Goal: Task Accomplishment & Management: Manage account settings

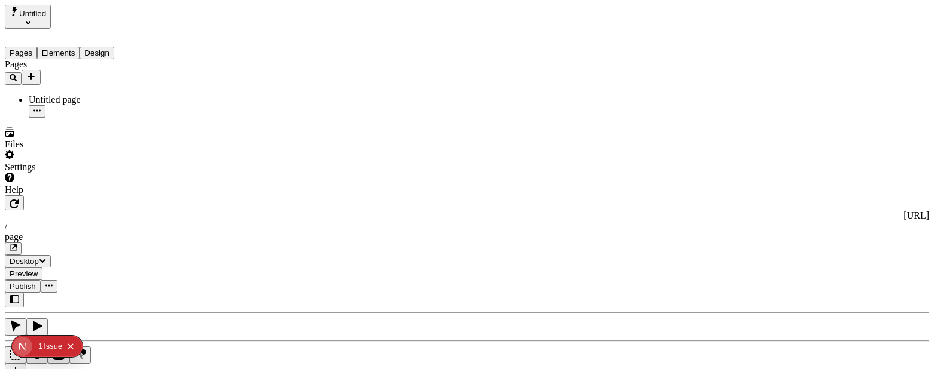
click at [99, 173] on div "Settings" at bounding box center [81, 161] width 153 height 23
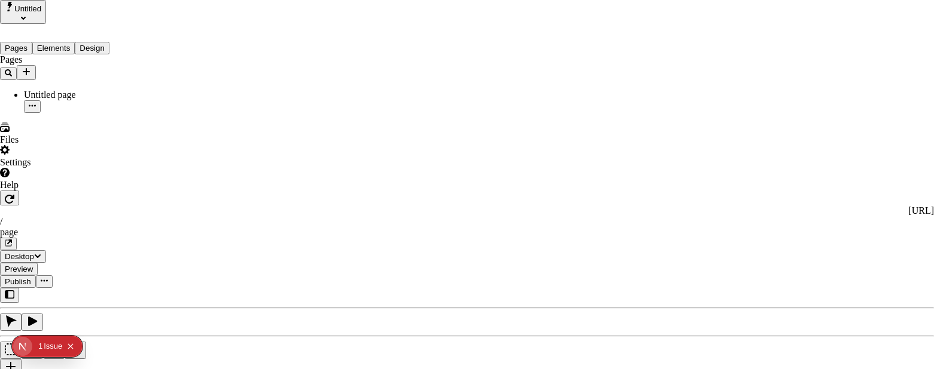
scroll to position [25, 0]
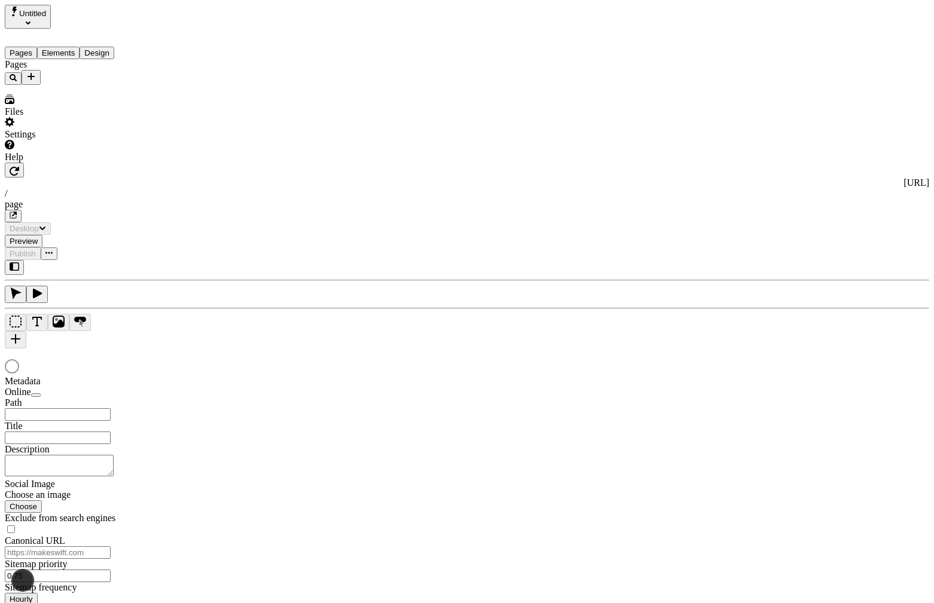
type input "/page"
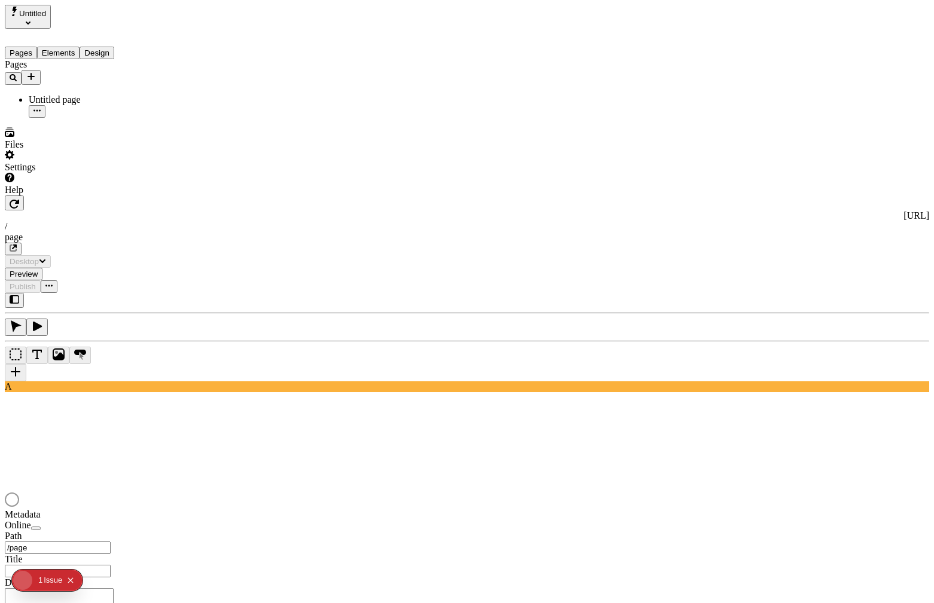
click at [69, 577] on icon "Collapse issues badge" at bounding box center [70, 580] width 7 height 7
click at [82, 173] on div "Settings" at bounding box center [81, 161] width 153 height 23
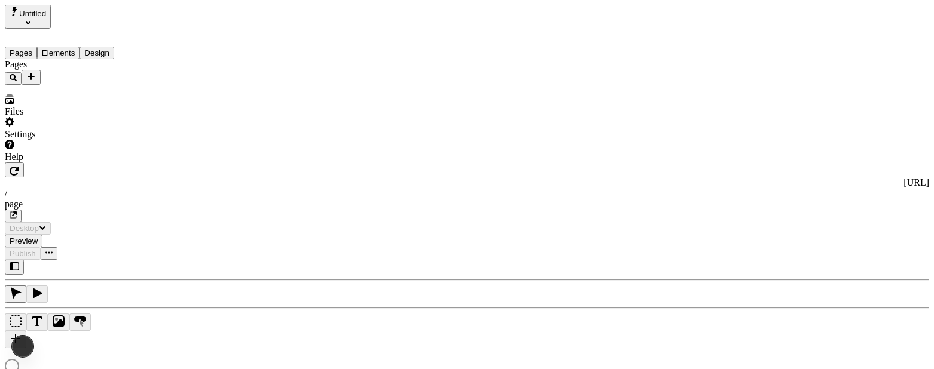
type input "/page"
click at [95, 140] on div "Settings" at bounding box center [81, 128] width 153 height 23
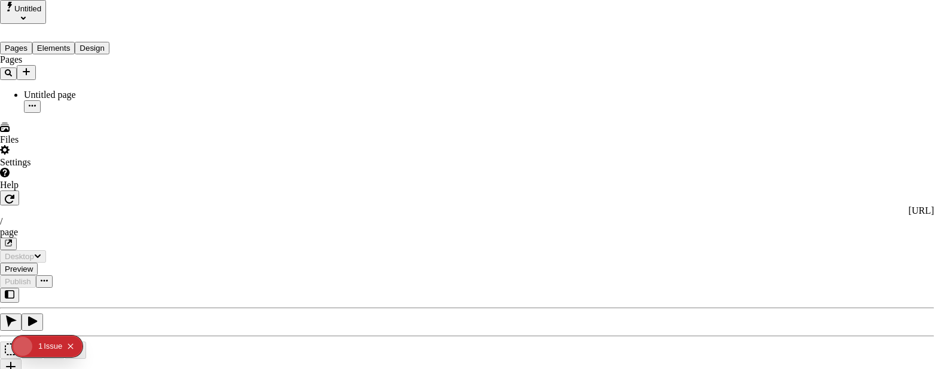
type input "/page"
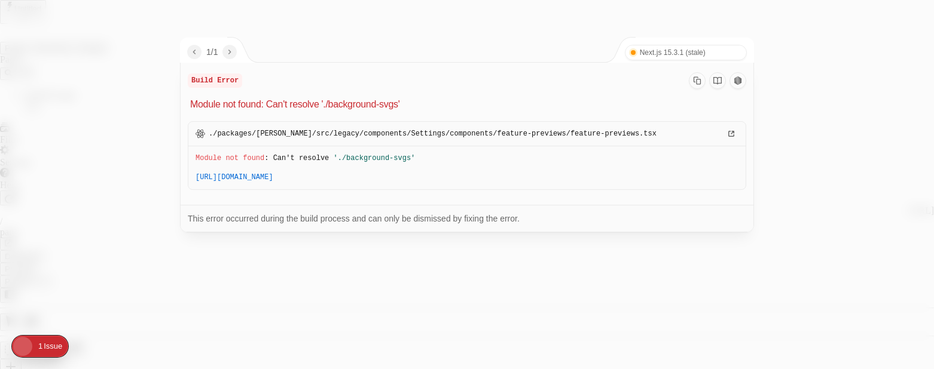
click at [57, 18] on div at bounding box center [467, 184] width 934 height 369
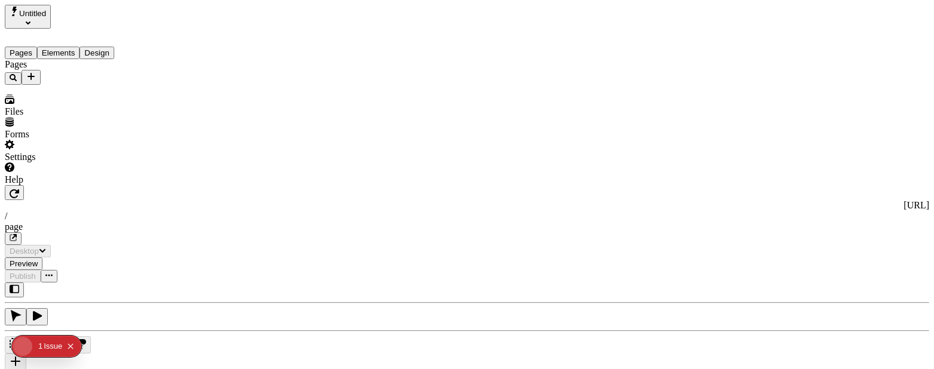
type input "/page"
